Goal: Transaction & Acquisition: Purchase product/service

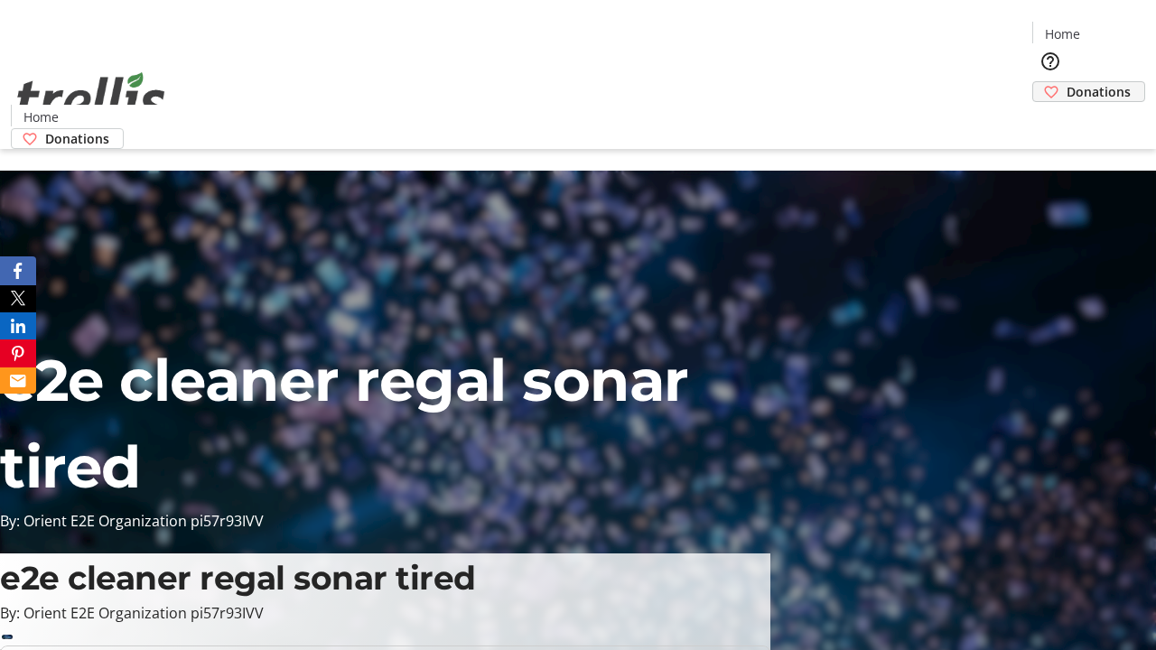
click at [1067, 82] on span "Donations" at bounding box center [1099, 91] width 64 height 19
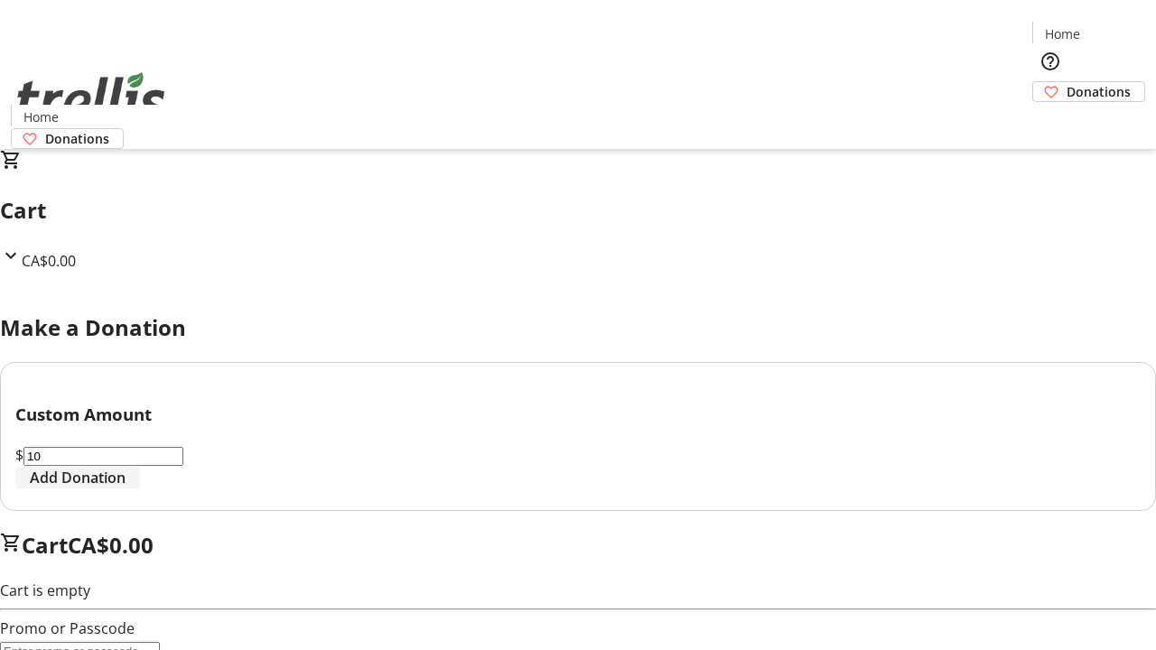
click at [126, 489] on span "Add Donation" at bounding box center [78, 478] width 96 height 22
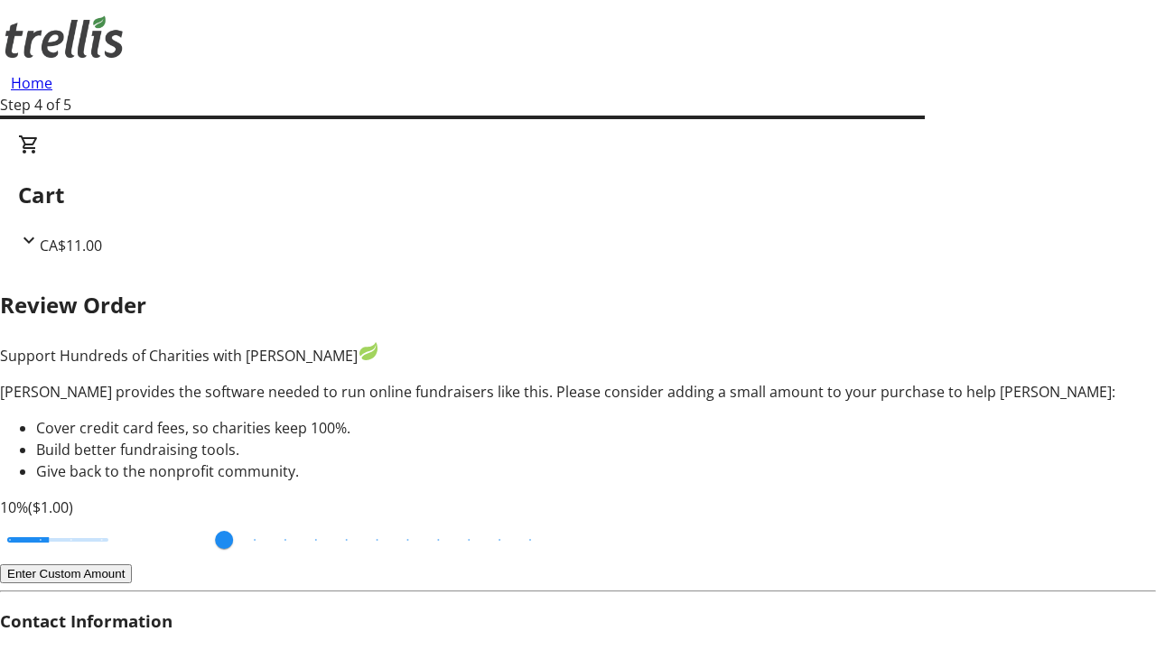
type input "20"
click at [127, 520] on input "Cover fees percentage" at bounding box center [57, 540] width 139 height 40
